Goal: Task Accomplishment & Management: Manage account settings

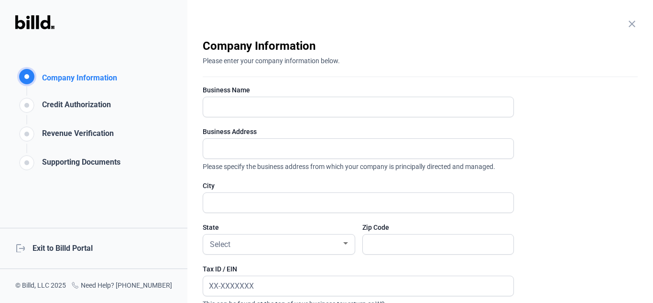
click at [65, 245] on div "logout Exit to Billd Portal" at bounding box center [93, 247] width 187 height 41
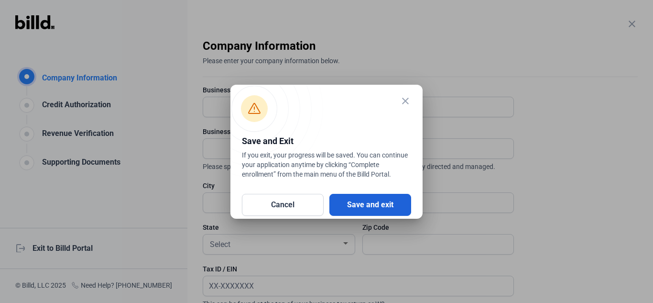
click at [367, 207] on button "Save and exit" at bounding box center [370, 205] width 82 height 22
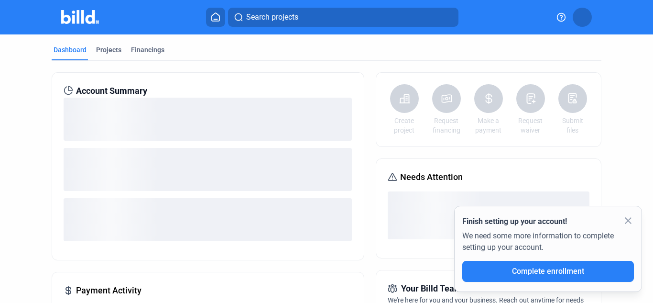
click at [630, 218] on mat-icon "close" at bounding box center [627, 220] width 11 height 11
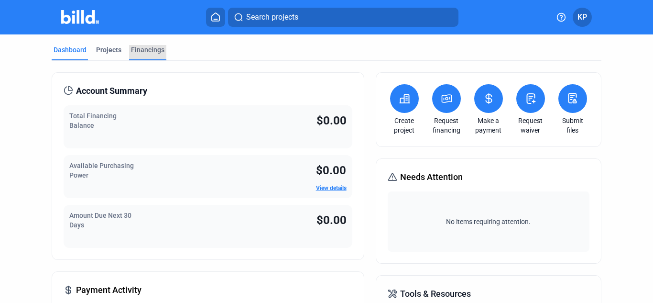
click at [156, 52] on div "Financings" at bounding box center [147, 50] width 33 height 10
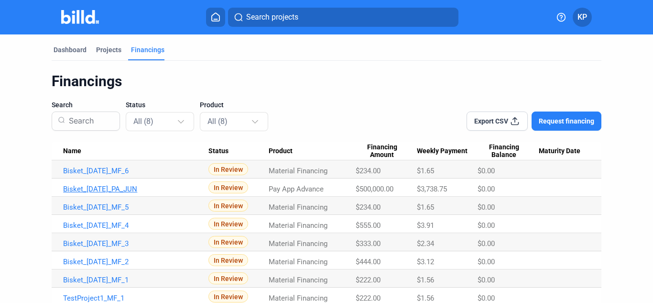
click at [140, 190] on link "Bisket_[DATE]_PA_JUN" at bounding box center [135, 188] width 145 height 9
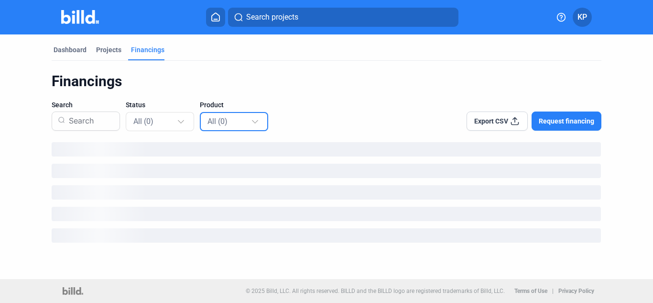
click at [247, 123] on div "All (0)" at bounding box center [228, 121] width 43 height 12
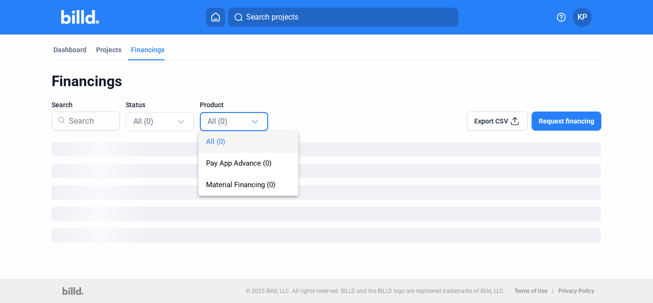
click at [326, 105] on div at bounding box center [326, 151] width 653 height 303
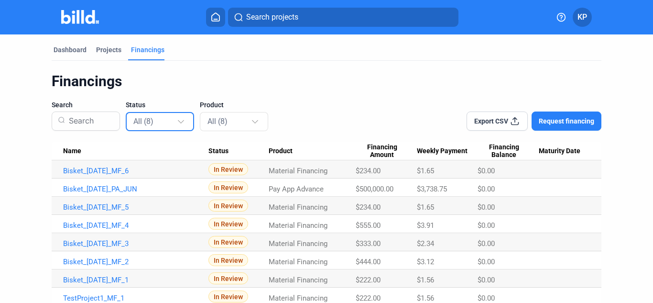
click at [178, 119] on div at bounding box center [181, 120] width 6 height 6
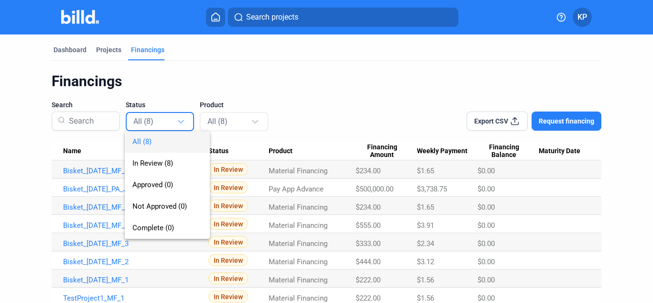
click at [337, 112] on div at bounding box center [326, 151] width 653 height 303
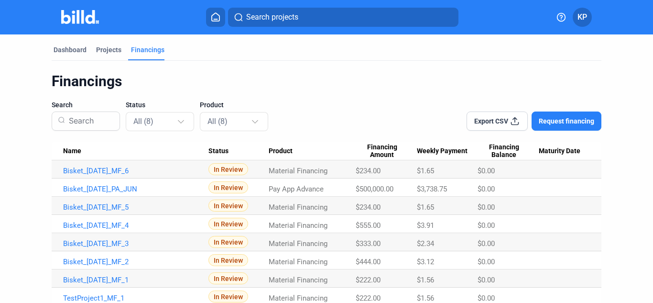
scroll to position [27, 0]
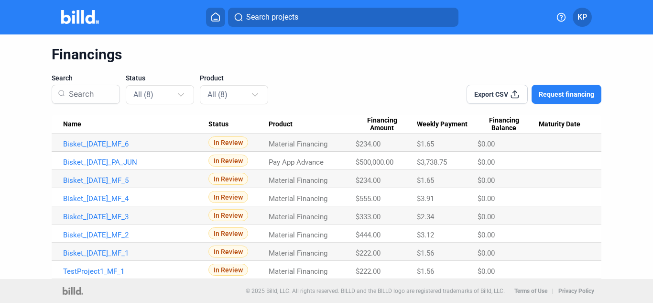
click at [577, 15] on span "KP" at bounding box center [582, 16] width 10 height 11
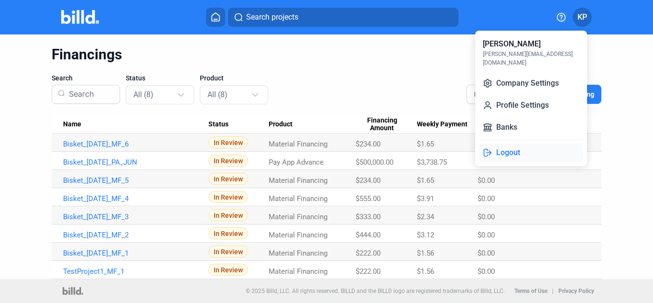
click at [509, 143] on button "Logout" at bounding box center [531, 152] width 104 height 19
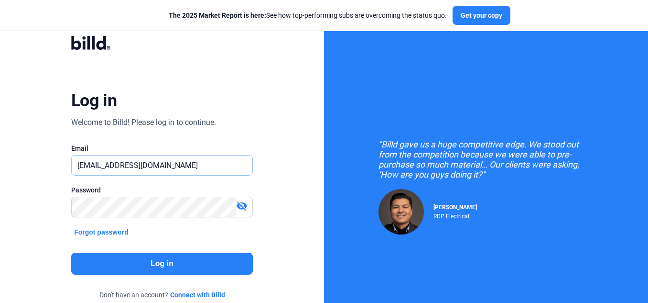
drag, startPoint x: 185, startPoint y: 163, endPoint x: 0, endPoint y: 167, distance: 185.0
click at [0, 167] on div "Log in Welcome to Billd! Please log in to continue. Email [EMAIL_ADDRESS][DOMAI…" at bounding box center [162, 174] width 324 height 348
paste input "[DOMAIN_NAME][EMAIL_ADDRESS]"
type input "[DOMAIN_NAME][EMAIL_ADDRESS][DOMAIN_NAME]"
click at [247, 204] on mat-icon "visibility_off" at bounding box center [241, 205] width 11 height 11
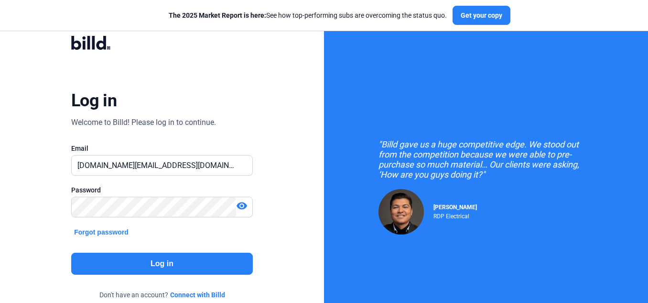
click at [177, 264] on button "Log in" at bounding box center [162, 263] width 182 height 22
